Goal: Information Seeking & Learning: Find specific fact

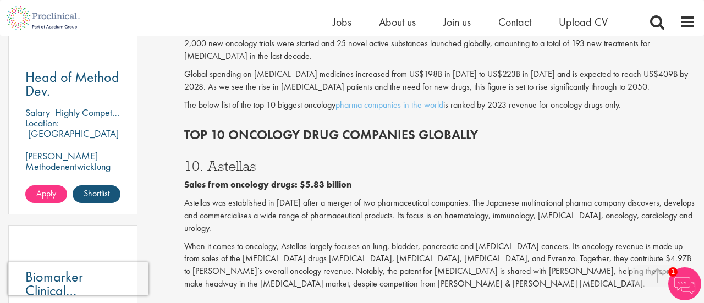
scroll to position [640, 0]
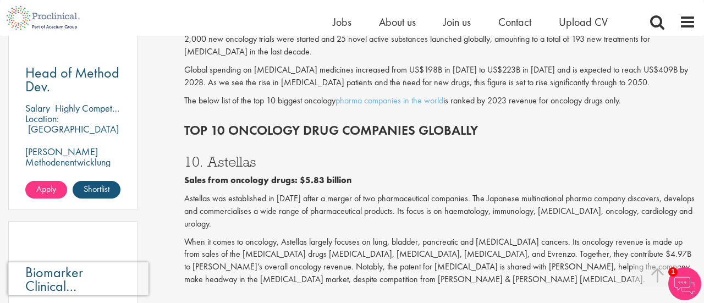
drag, startPoint x: 209, startPoint y: 152, endPoint x: 311, endPoint y: 152, distance: 102.3
click at [311, 155] on h3 "10. Astellas" at bounding box center [440, 162] width 512 height 14
copy h3 "Astellas"
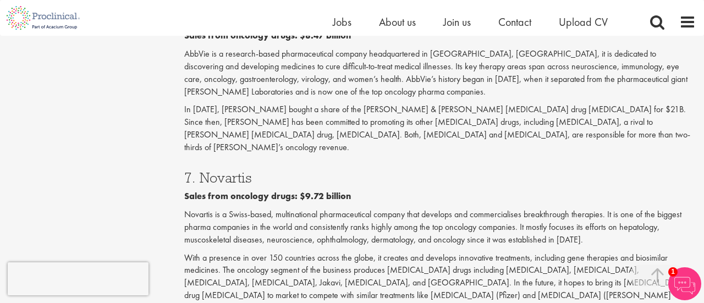
scroll to position [1104, 0]
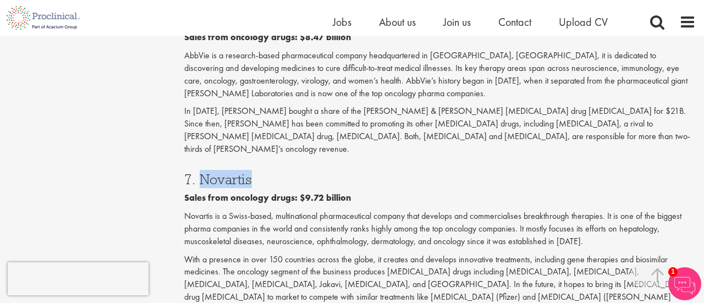
drag, startPoint x: 202, startPoint y: 131, endPoint x: 288, endPoint y: 129, distance: 85.3
click at [288, 172] on h3 "7. Novartis" at bounding box center [440, 179] width 512 height 14
copy h3 "Novartis"
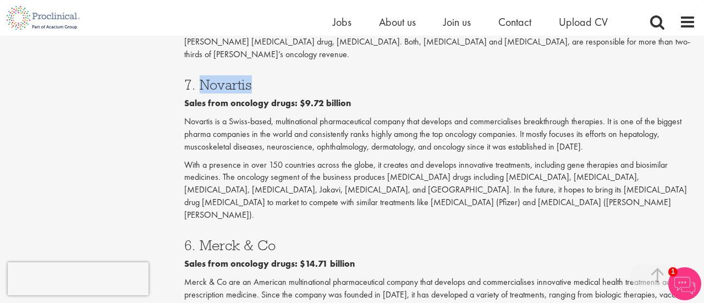
scroll to position [1202, 0]
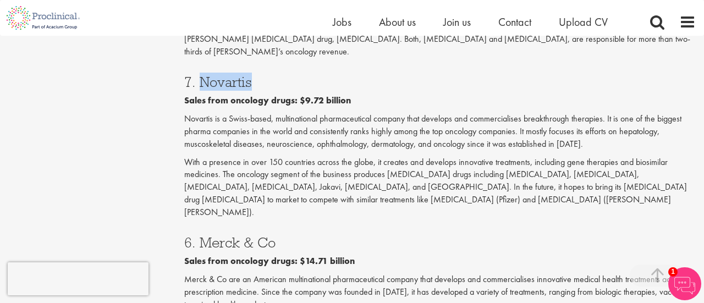
drag, startPoint x: 198, startPoint y: 168, endPoint x: 327, endPoint y: 170, distance: 128.8
click at [327, 235] on h3 "6. Merck & Co" at bounding box center [440, 242] width 512 height 14
copy h3 "Merck & Co"
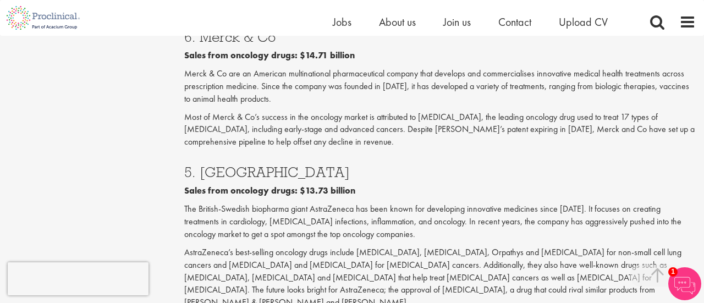
scroll to position [1407, 0]
drag, startPoint x: 200, startPoint y: 96, endPoint x: 349, endPoint y: 97, distance: 149.1
click at [349, 165] on h3 "5. [GEOGRAPHIC_DATA]" at bounding box center [440, 172] width 512 height 14
copy h3 "AstraZeneca"
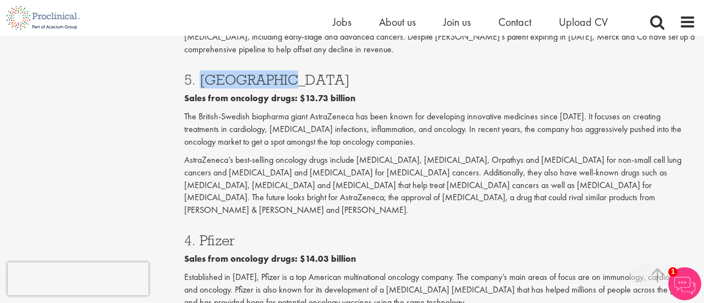
scroll to position [1501, 0]
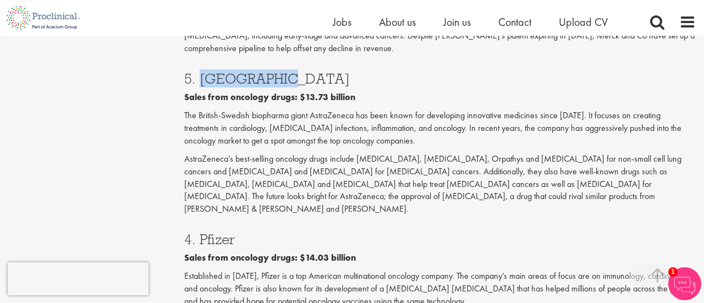
drag, startPoint x: 199, startPoint y: 149, endPoint x: 315, endPoint y: 156, distance: 116.3
click at [315, 232] on h3 "4. Pfizer" at bounding box center [440, 239] width 512 height 14
copy h3 "Pfizer"
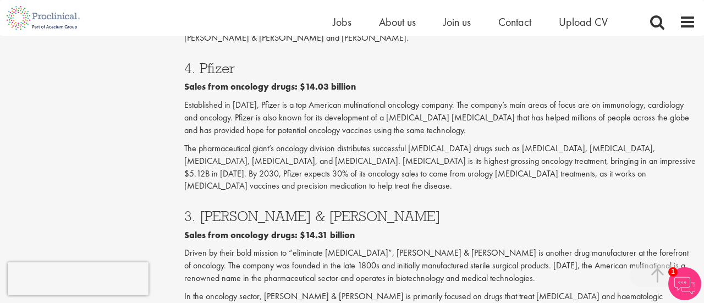
scroll to position [1673, 0]
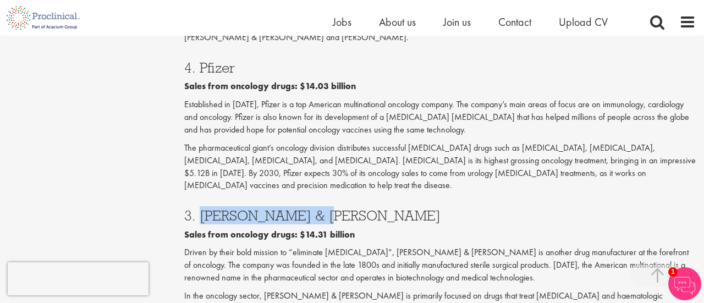
drag, startPoint x: 199, startPoint y: 117, endPoint x: 390, endPoint y: 120, distance: 190.9
click at [390, 209] on h3 "3. [PERSON_NAME] & [PERSON_NAME]" at bounding box center [440, 216] width 512 height 14
copy h3 "Johnson & Johnson"
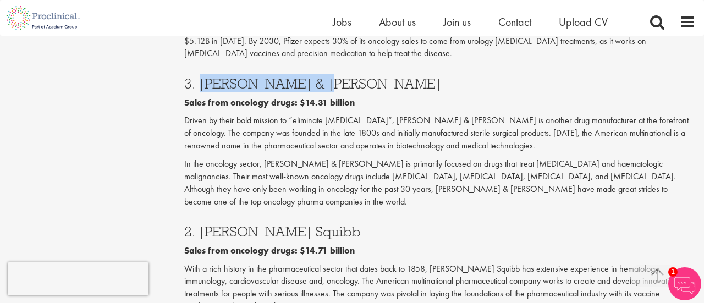
scroll to position [1808, 0]
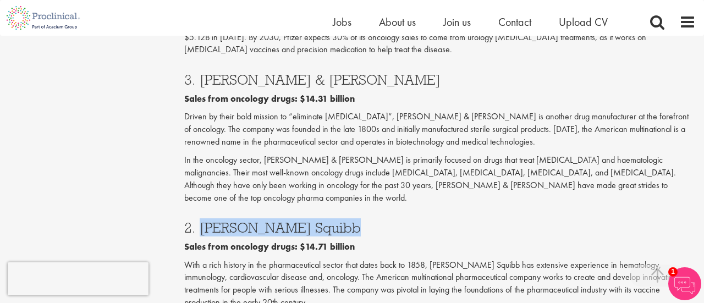
drag, startPoint x: 201, startPoint y: 116, endPoint x: 412, endPoint y: 113, distance: 210.2
click at [412, 221] on h3 "2. [PERSON_NAME] Squibb" at bounding box center [440, 228] width 512 height 14
copy h3 "[PERSON_NAME] Squibb"
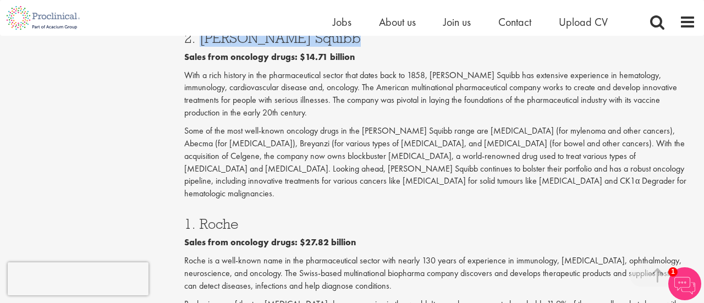
scroll to position [1997, 0]
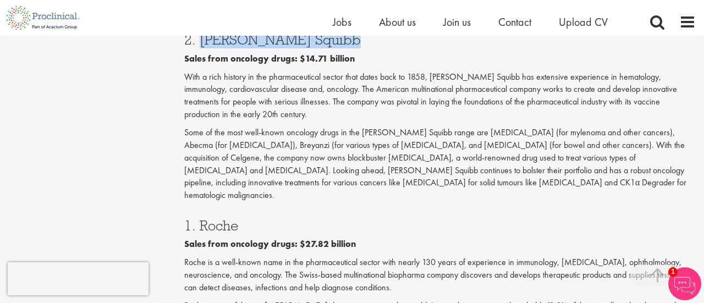
drag, startPoint x: 201, startPoint y: 101, endPoint x: 299, endPoint y: 101, distance: 97.4
click at [299, 218] on h3 "1. Roche" at bounding box center [440, 225] width 512 height 14
copy h3 "Roche"
